Goal: Task Accomplishment & Management: Manage account settings

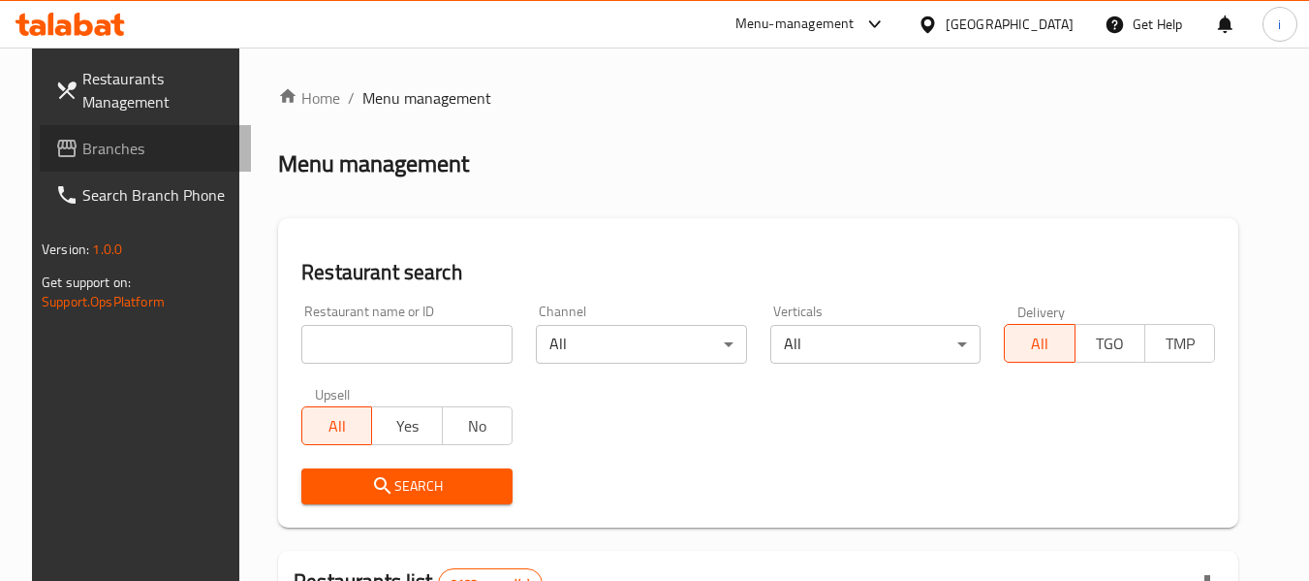
click at [125, 151] on span "Branches" at bounding box center [158, 148] width 153 height 23
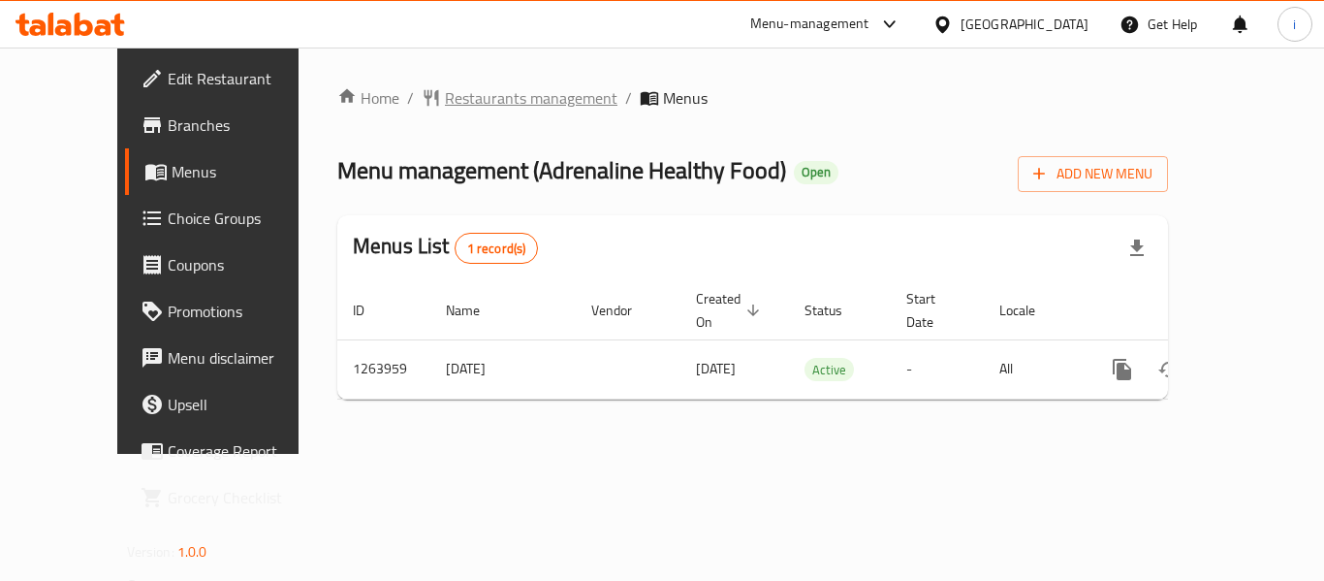
click at [445, 91] on span "Restaurants management" at bounding box center [531, 97] width 173 height 23
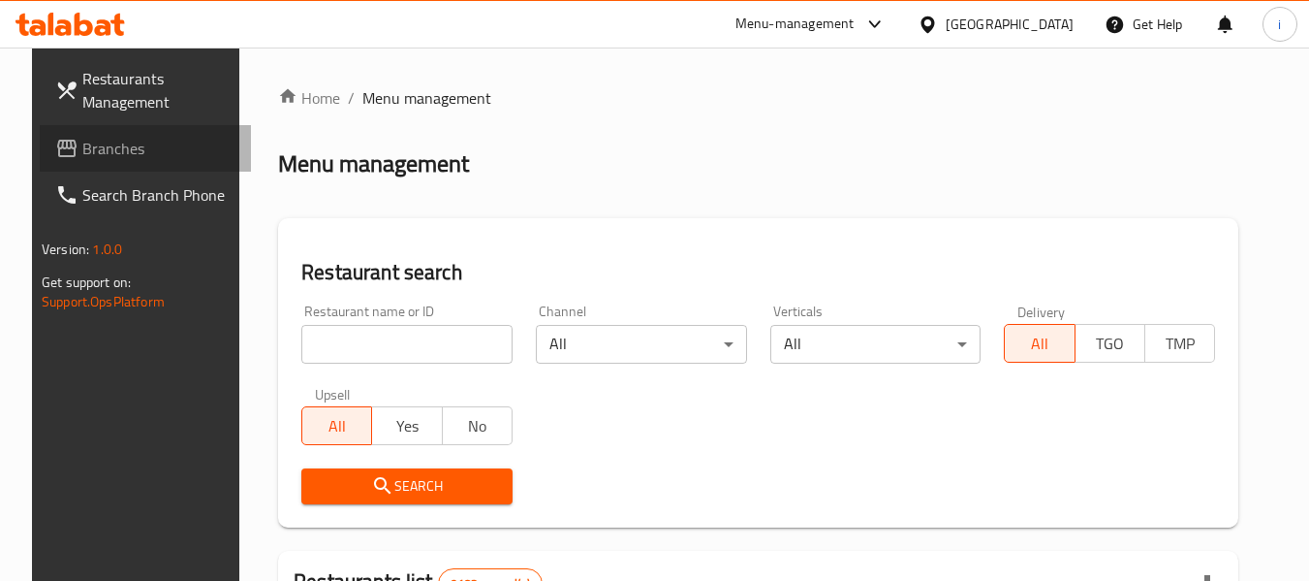
click at [128, 138] on span "Branches" at bounding box center [158, 148] width 153 height 23
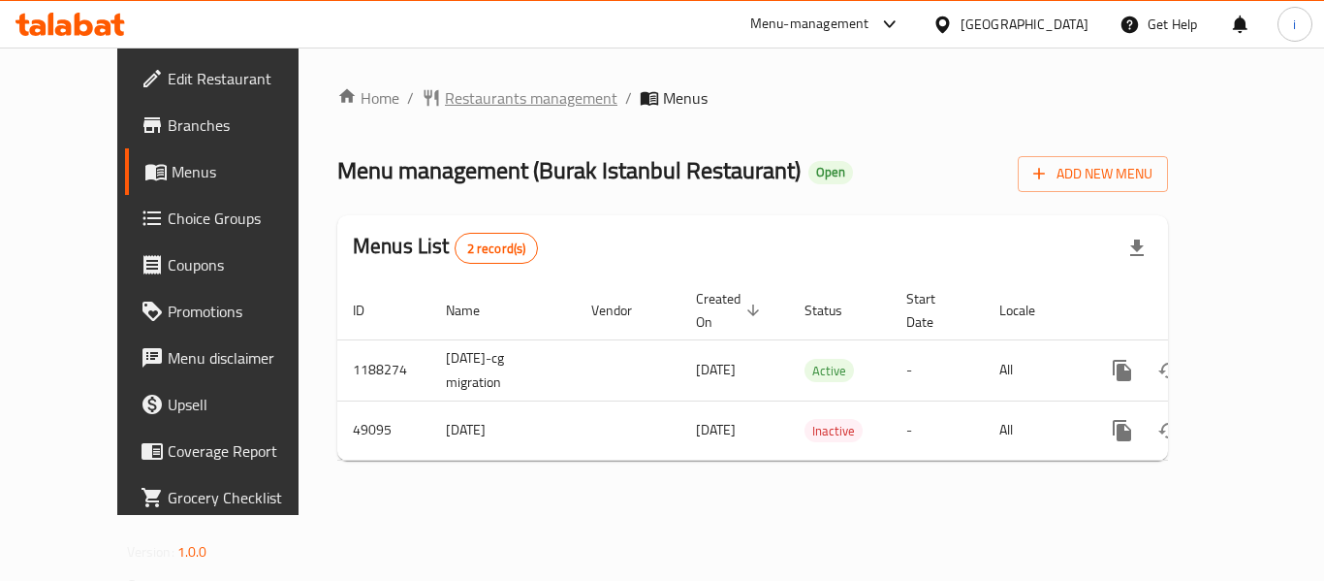
click at [452, 100] on span "Restaurants management" at bounding box center [531, 97] width 173 height 23
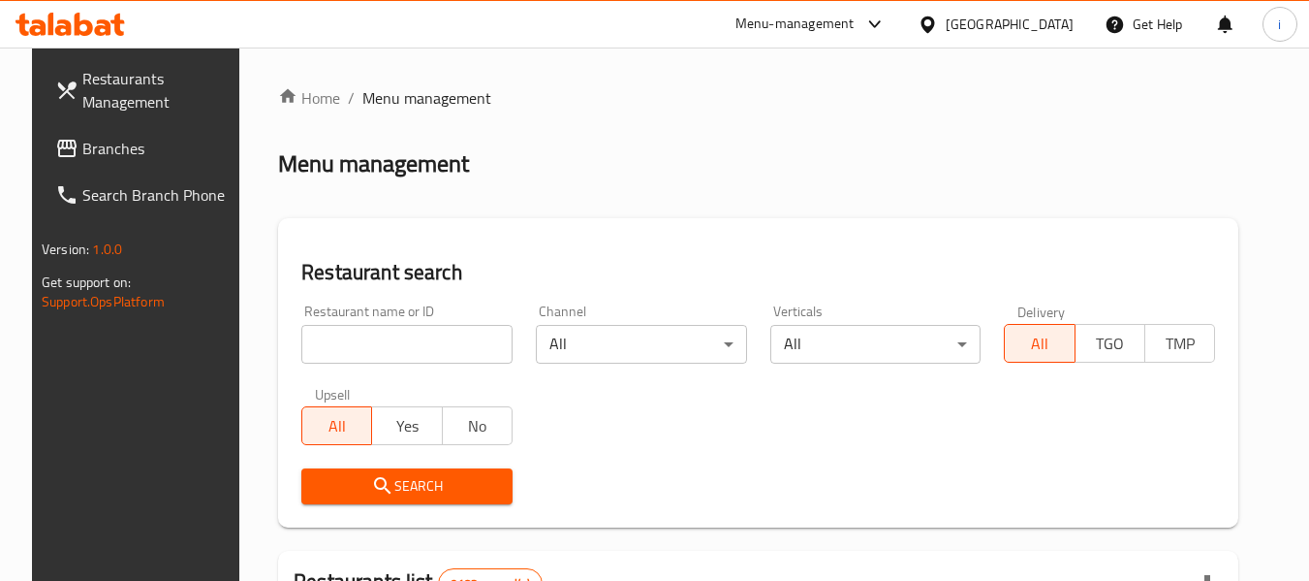
click at [138, 158] on span "Branches" at bounding box center [158, 148] width 153 height 23
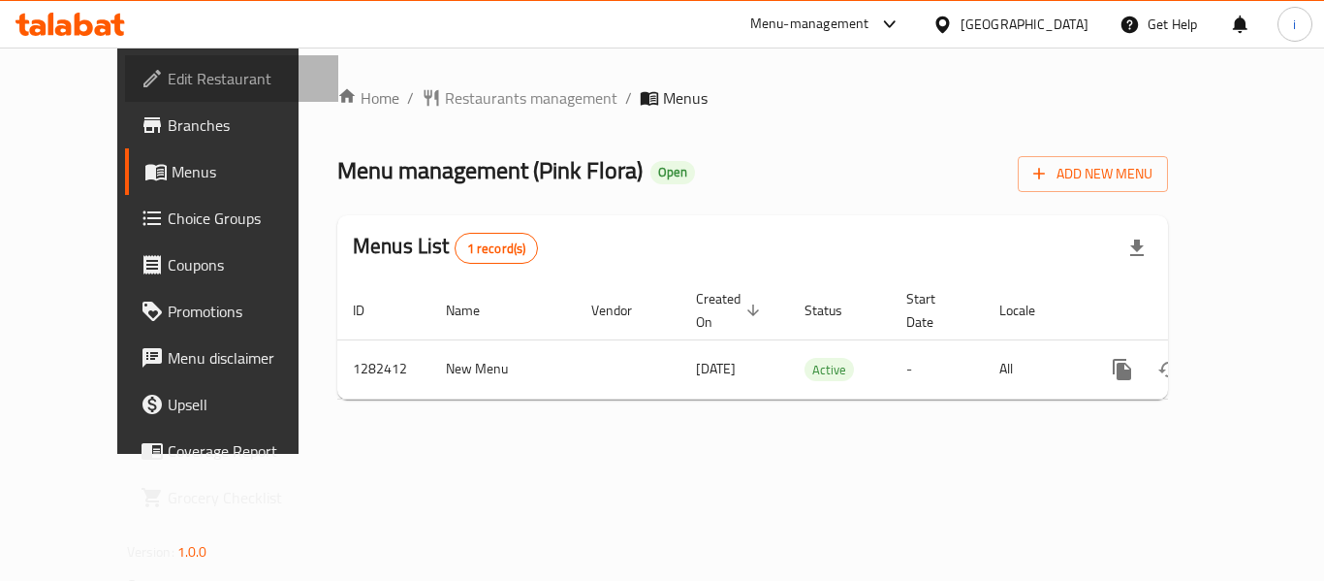
click at [168, 70] on span "Edit Restaurant" at bounding box center [245, 78] width 155 height 23
